Goal: Information Seeking & Learning: Compare options

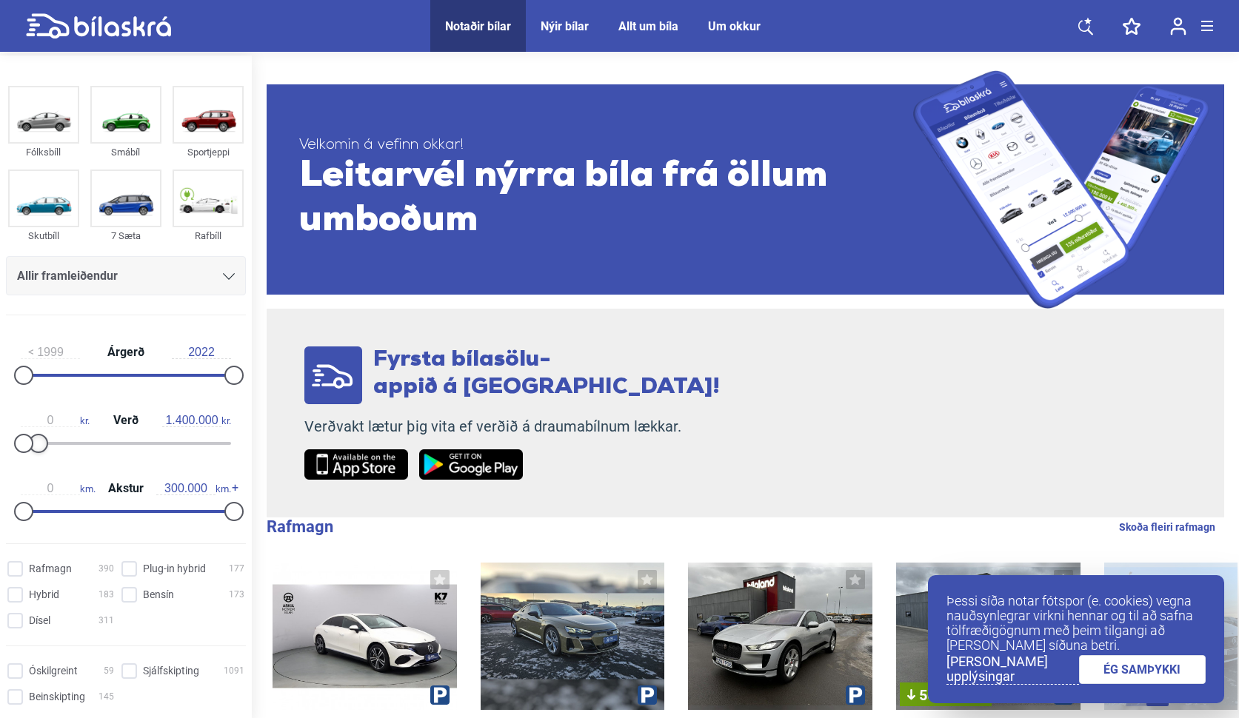
type input "1.500.000"
drag, startPoint x: 231, startPoint y: 444, endPoint x: 41, endPoint y: 431, distance: 190.1
click at [41, 431] on div "0 kr. Verð 1.500.000 kr." at bounding box center [126, 430] width 240 height 68
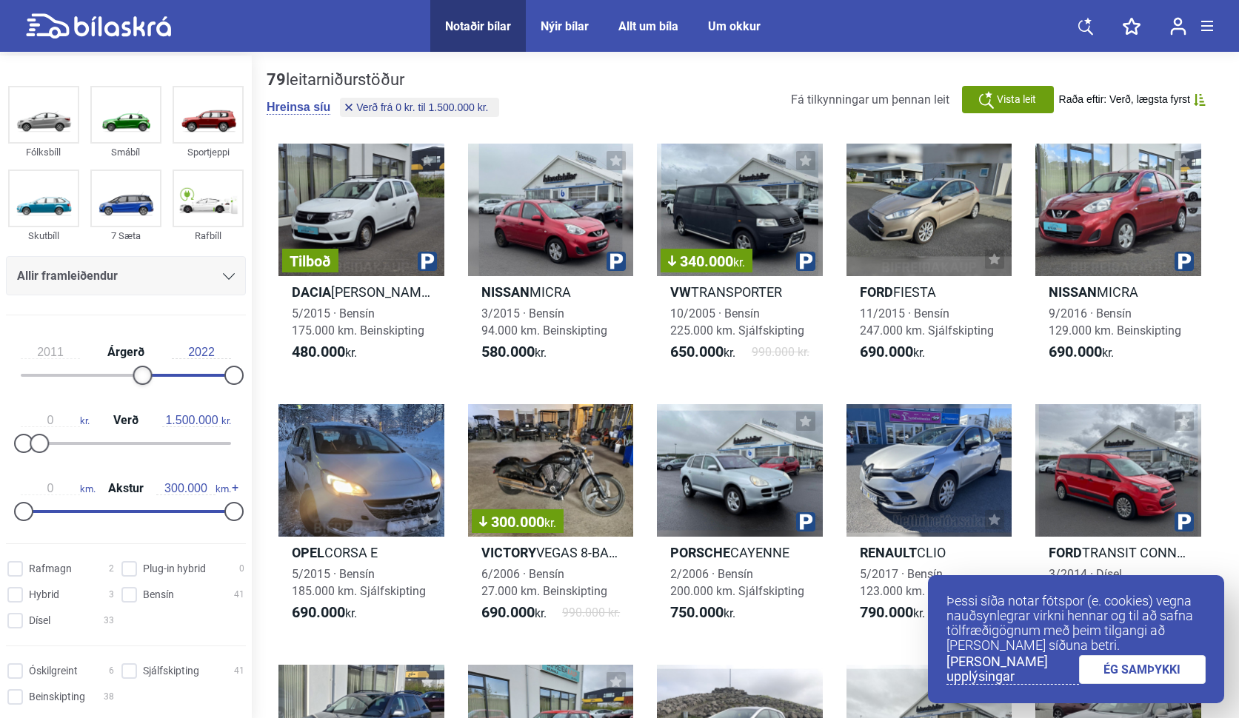
type input "2010"
drag, startPoint x: 25, startPoint y: 373, endPoint x: 127, endPoint y: 375, distance: 101.5
click at [127, 375] on div at bounding box center [124, 375] width 19 height 19
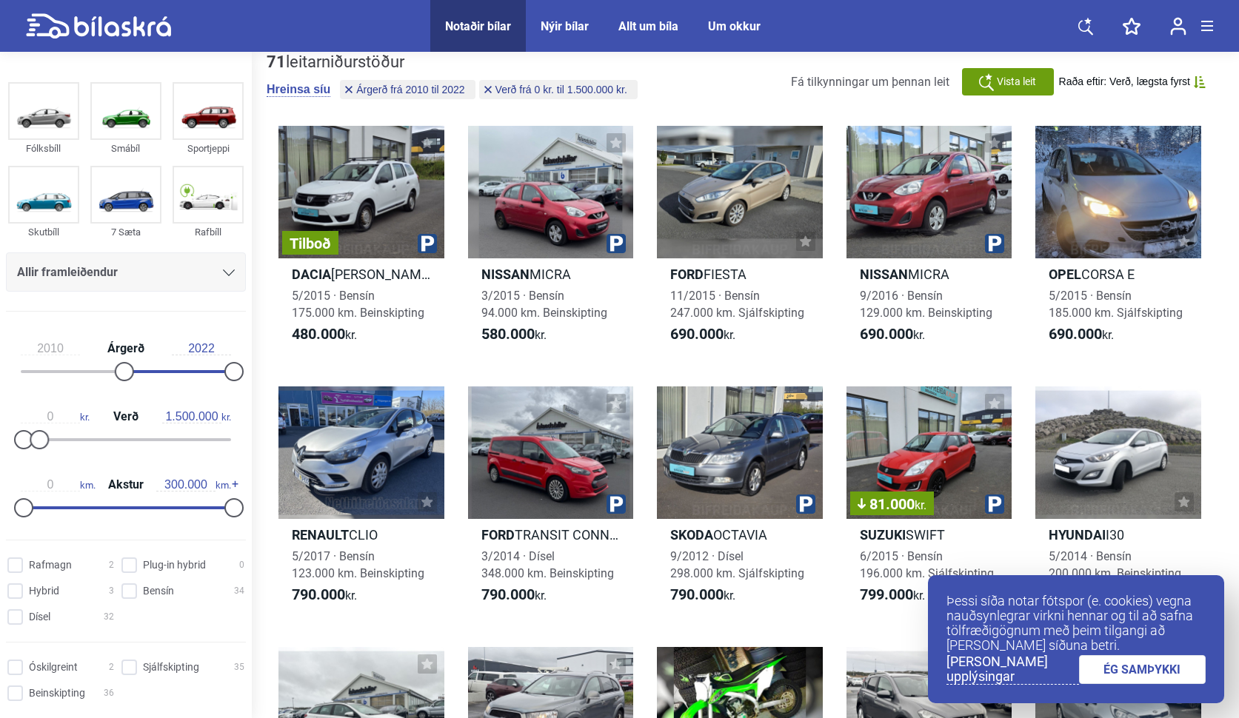
click at [217, 266] on div "Allir framleiðendur" at bounding box center [126, 272] width 218 height 21
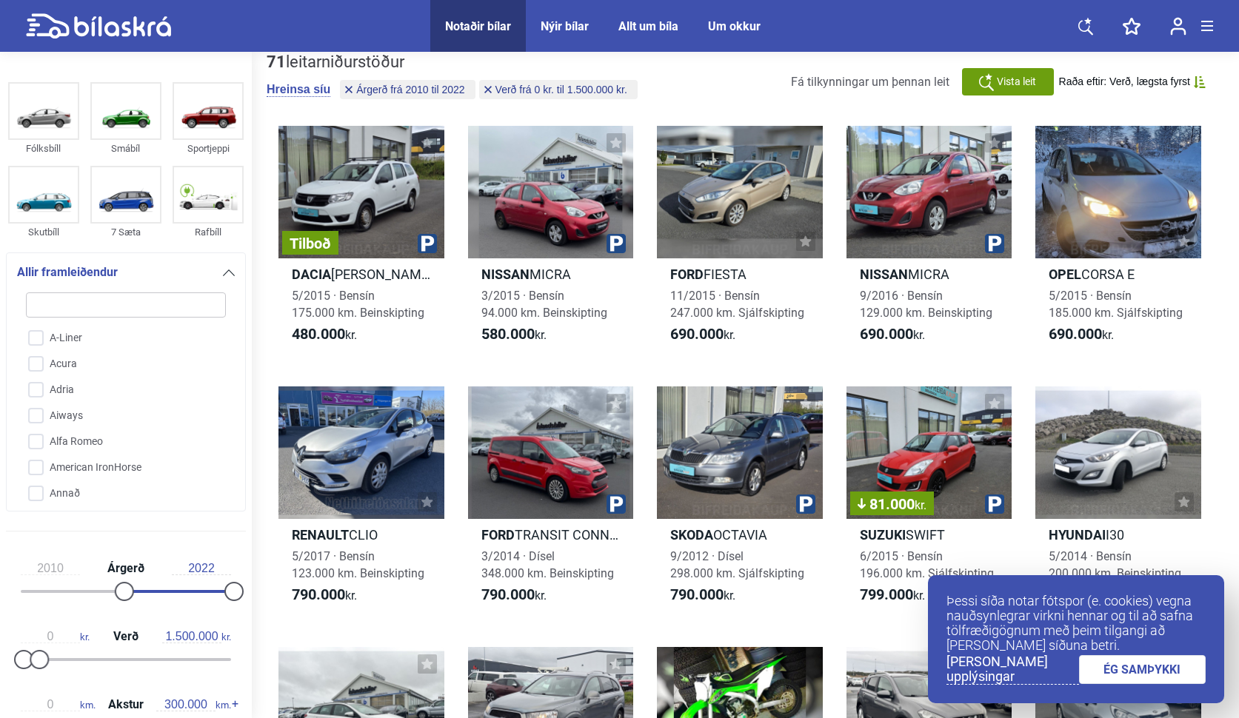
click at [217, 266] on div "Allir framleiðendur" at bounding box center [126, 272] width 218 height 21
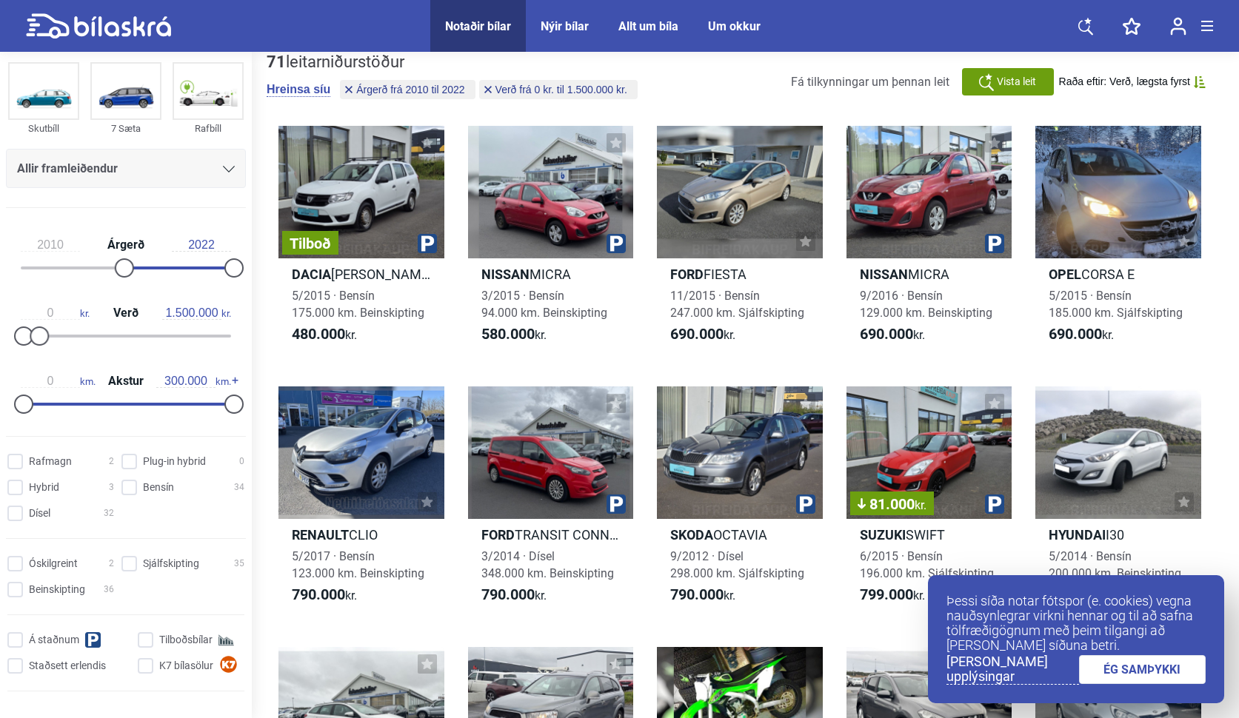
scroll to position [190, 0]
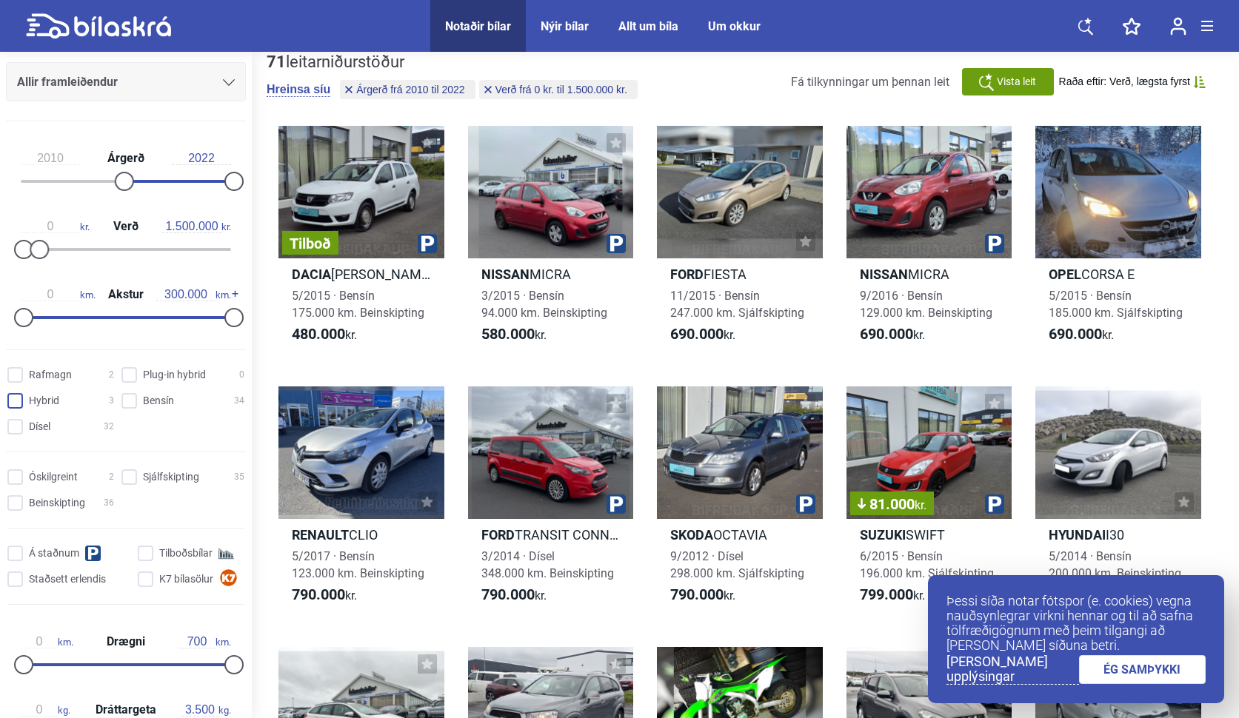
click at [22, 398] on input "Hybrid 3" at bounding box center [63, 402] width 107 height 16
checkbox input "true"
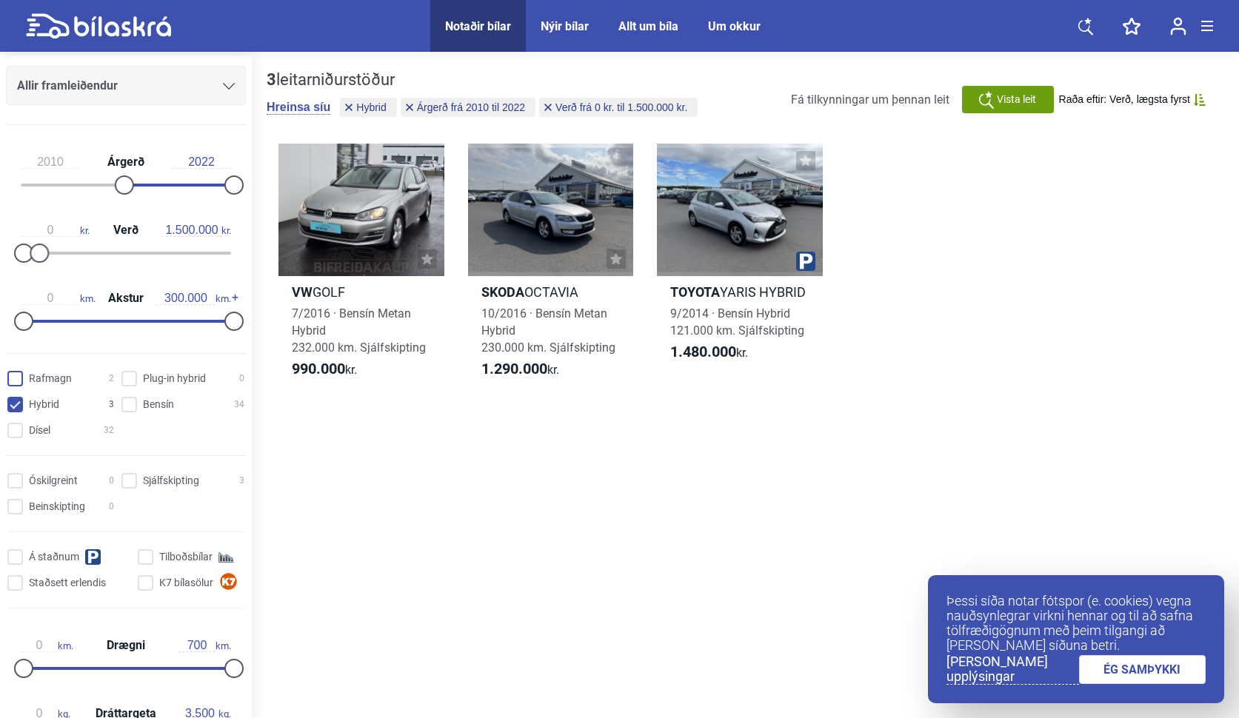
click at [22, 382] on input "Rafmagn 2" at bounding box center [63, 380] width 107 height 16
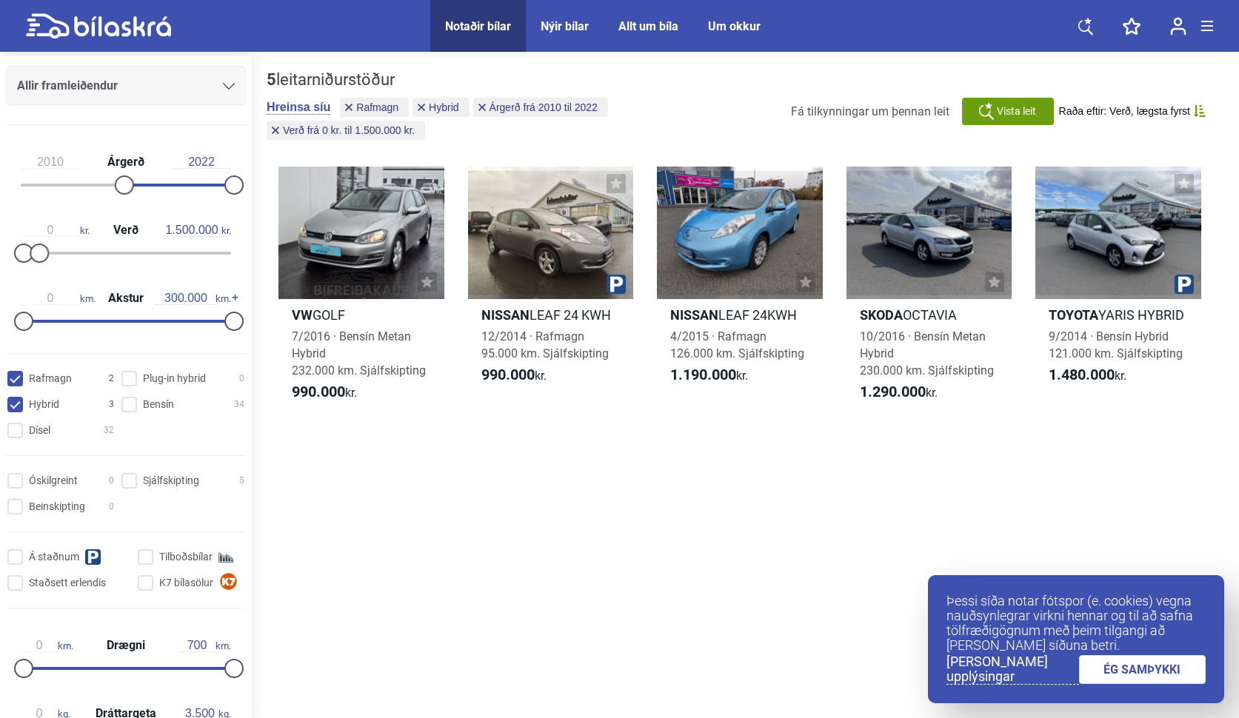
click at [1107, 673] on link "ÉG SAMÞYKKI" at bounding box center [1142, 669] width 127 height 29
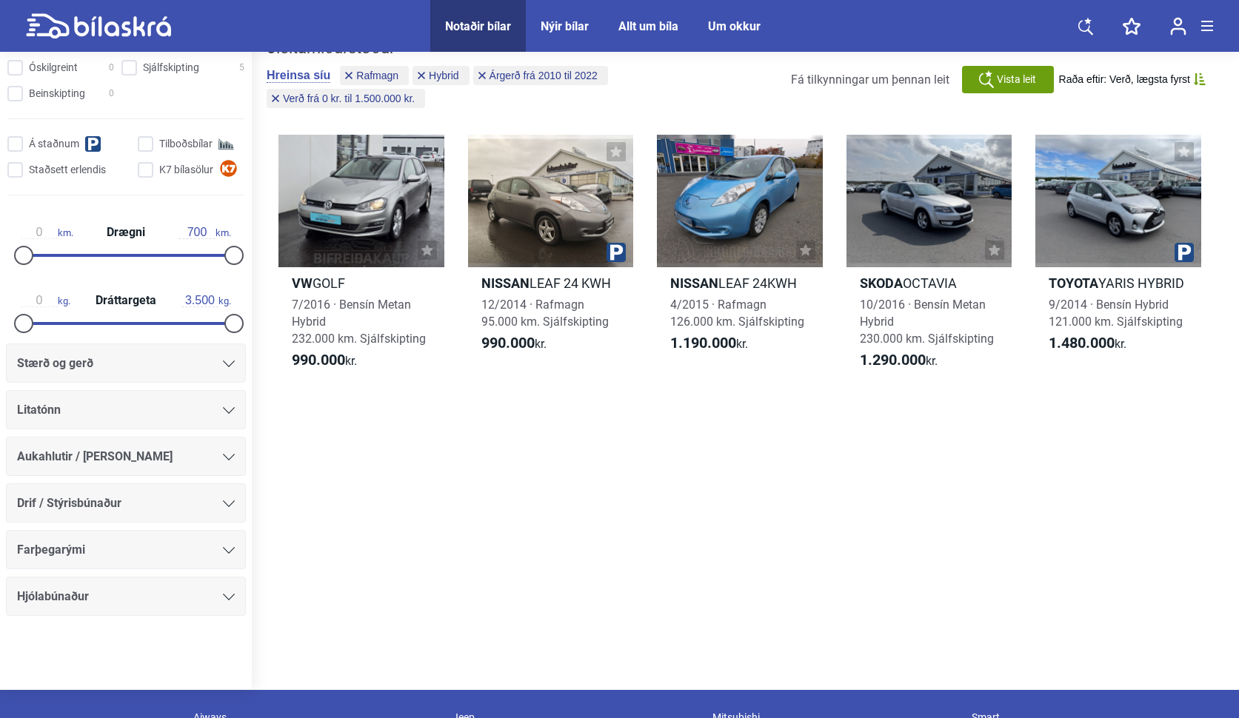
scroll to position [575, 0]
click at [187, 357] on div "Stærð og gerð" at bounding box center [126, 363] width 218 height 21
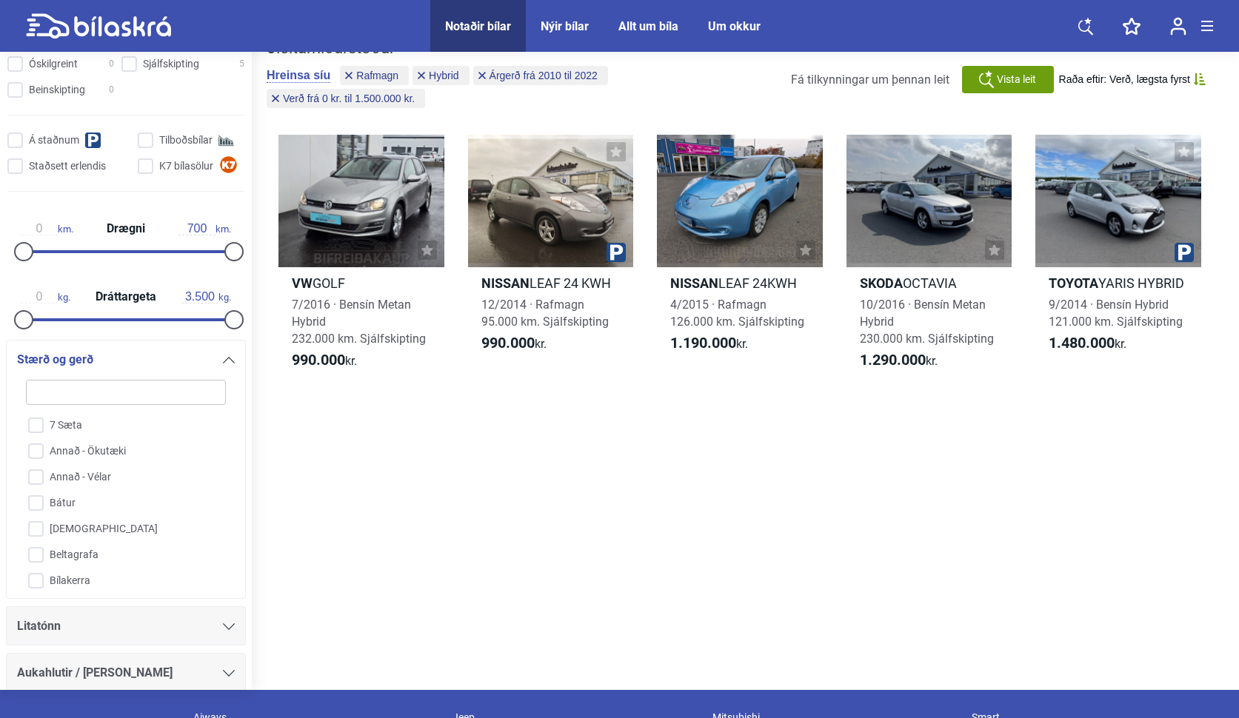
click at [187, 357] on div "Stærð og gerð" at bounding box center [126, 360] width 218 height 21
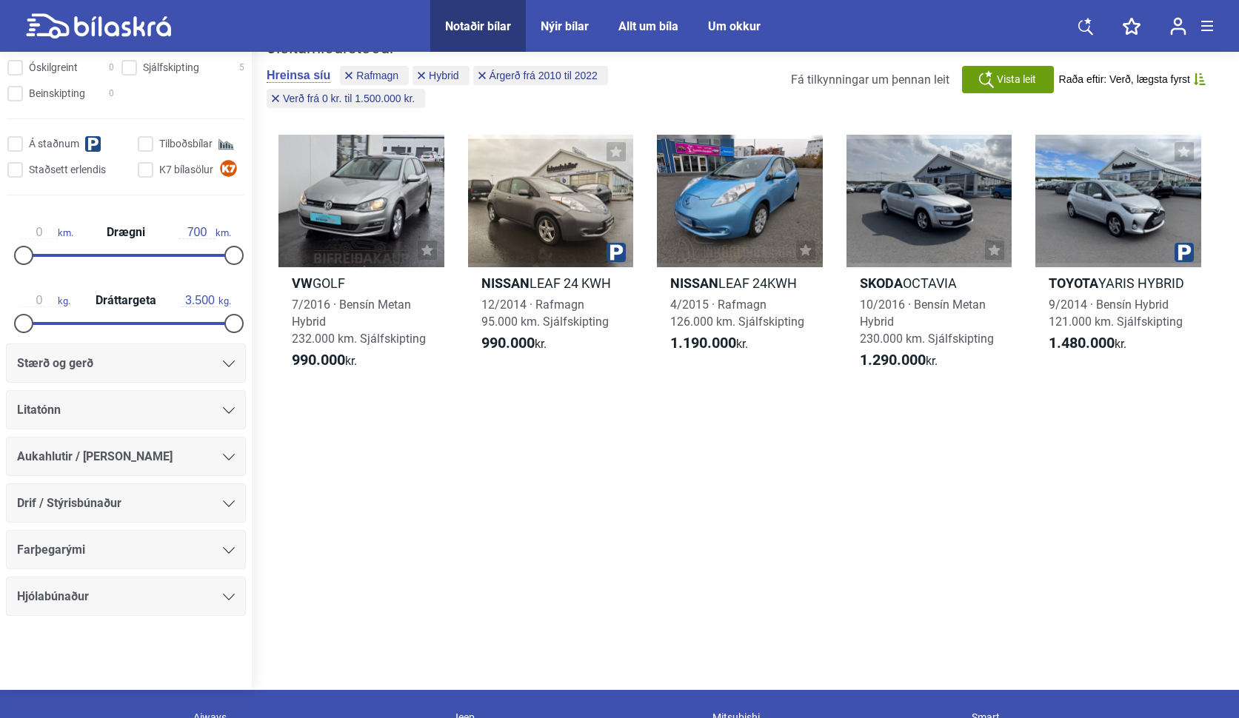
checkbox input "false"
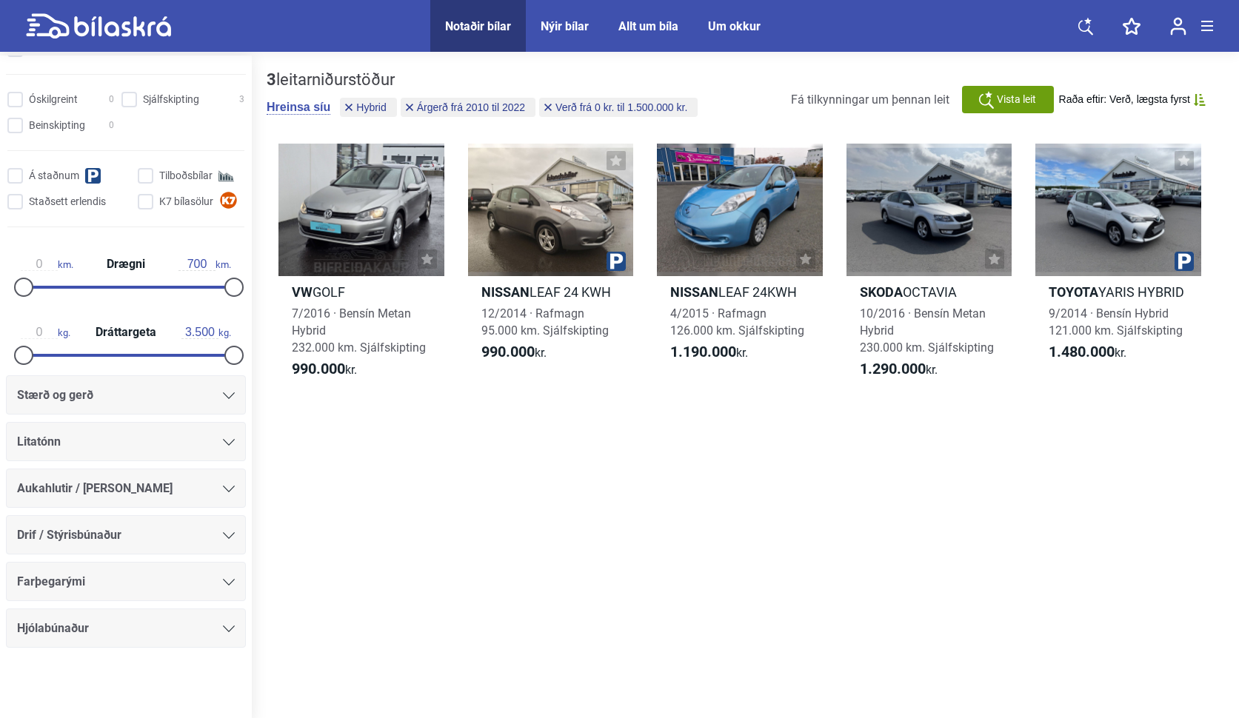
checkbox input "false"
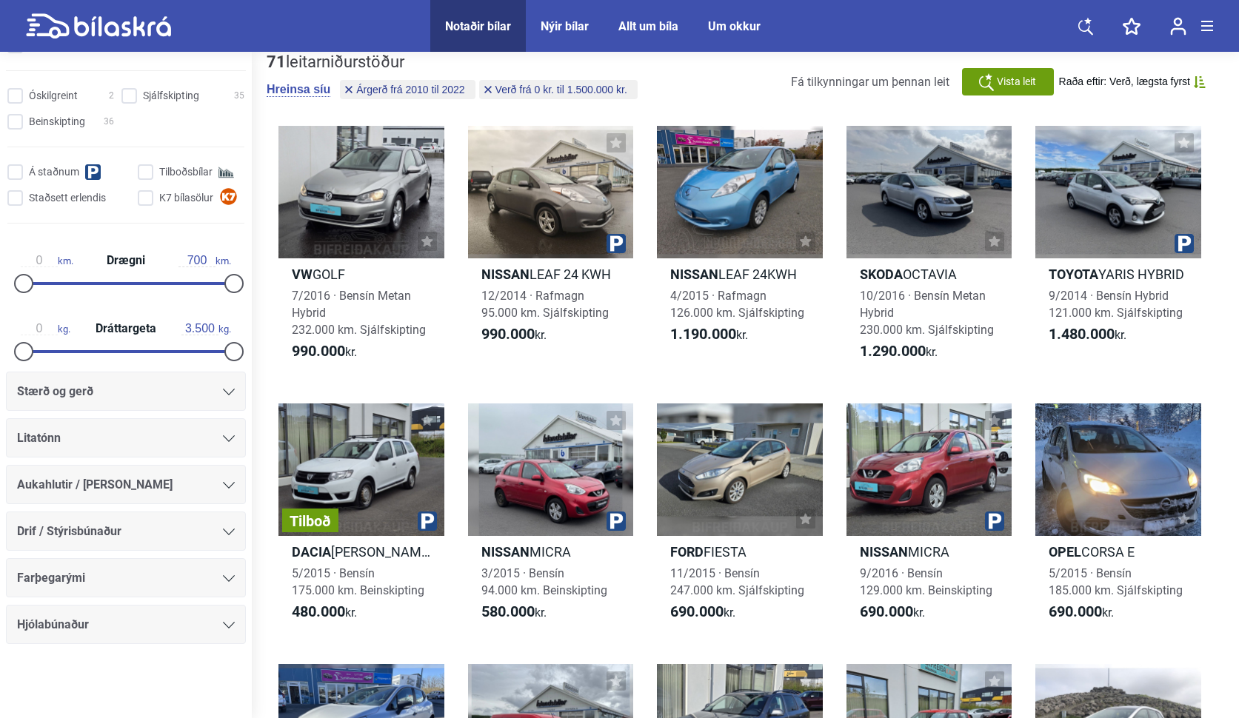
type input "1999"
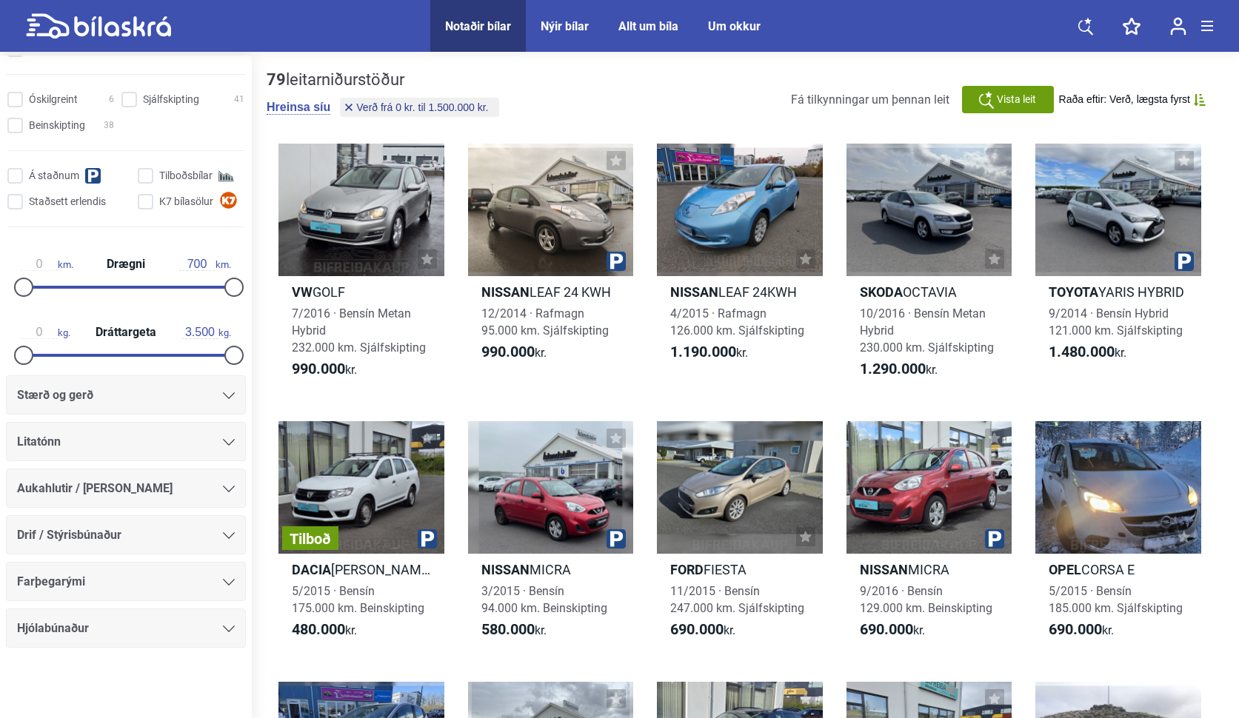
type input "20.000.000"
